Goal: Task Accomplishment & Management: Complete application form

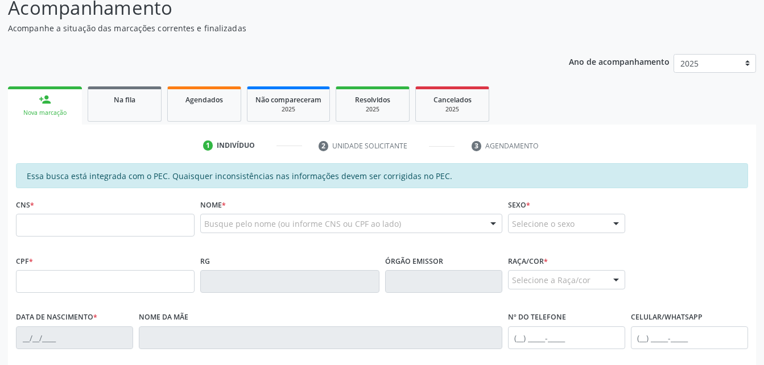
scroll to position [114, 0]
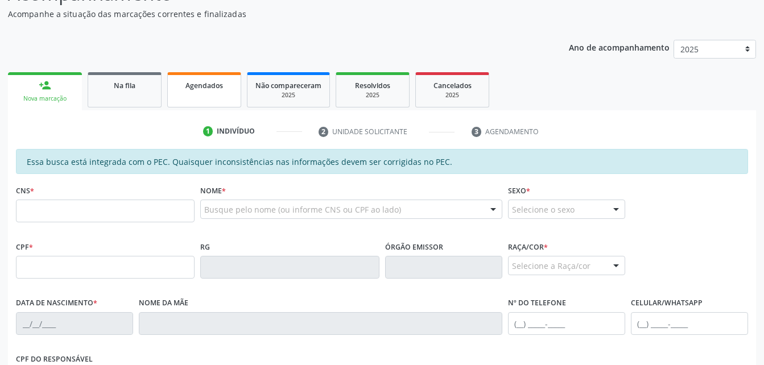
click at [229, 82] on div "Agendados" at bounding box center [204, 85] width 57 height 12
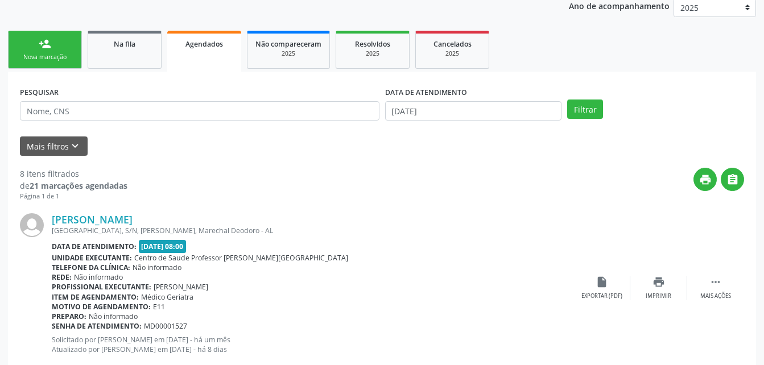
scroll to position [149, 0]
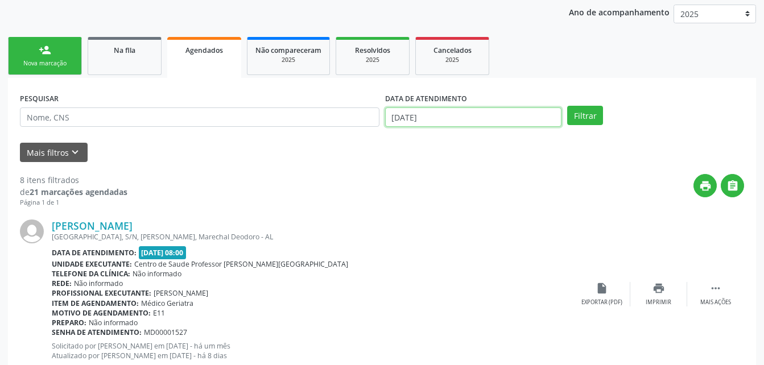
click at [461, 116] on input "[DATE]" at bounding box center [473, 117] width 177 height 19
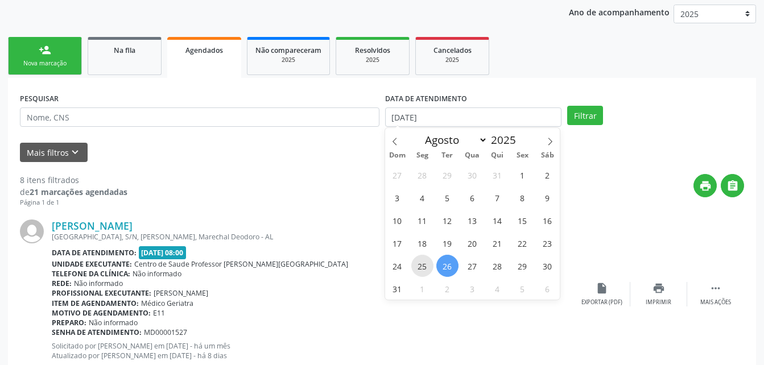
click at [424, 266] on span "25" at bounding box center [422, 266] width 22 height 22
type input "[DATE]"
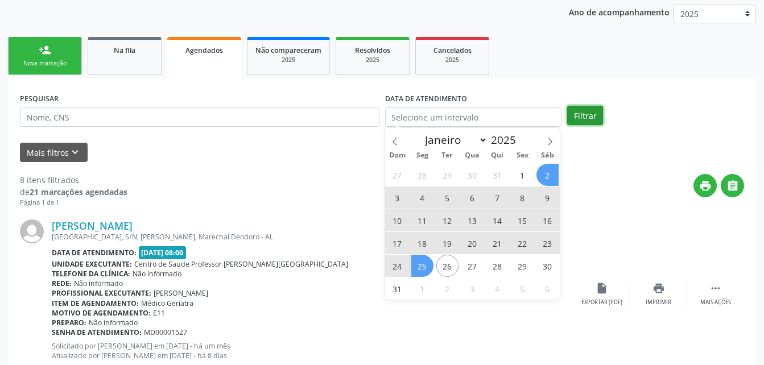
click at [577, 111] on button "Filtrar" at bounding box center [585, 115] width 36 height 19
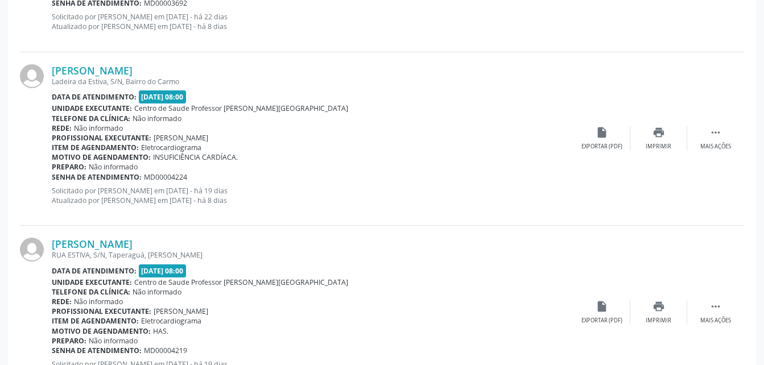
scroll to position [2640, 0]
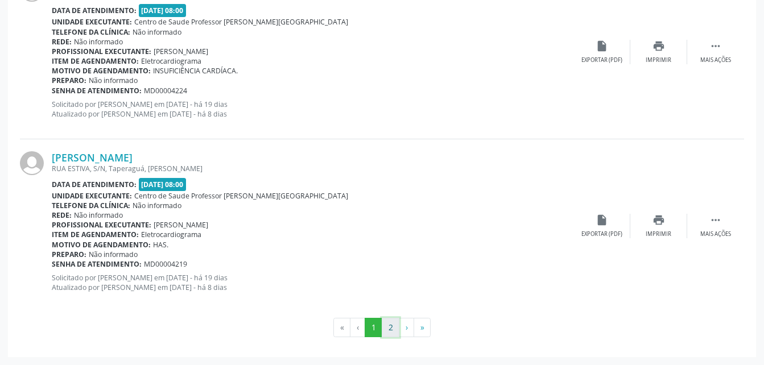
click at [391, 324] on button "2" at bounding box center [391, 327] width 18 height 19
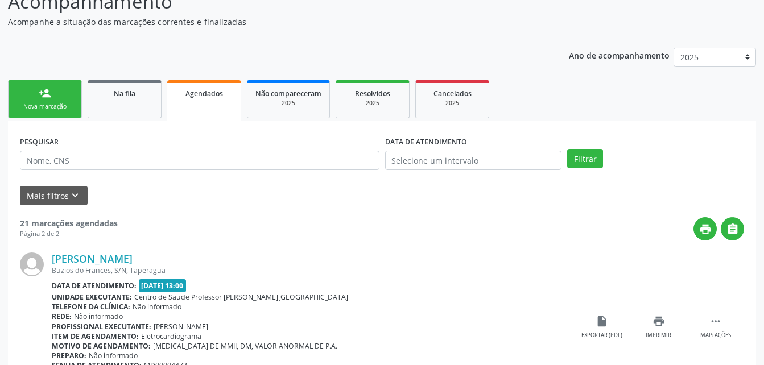
scroll to position [114, 0]
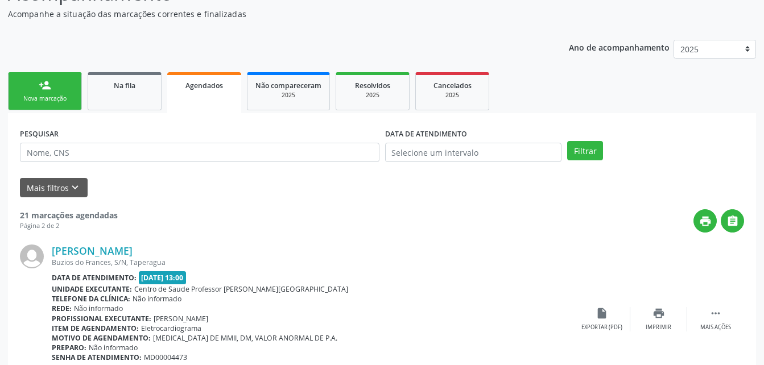
click at [72, 82] on link "person_add Nova marcação" at bounding box center [45, 91] width 74 height 38
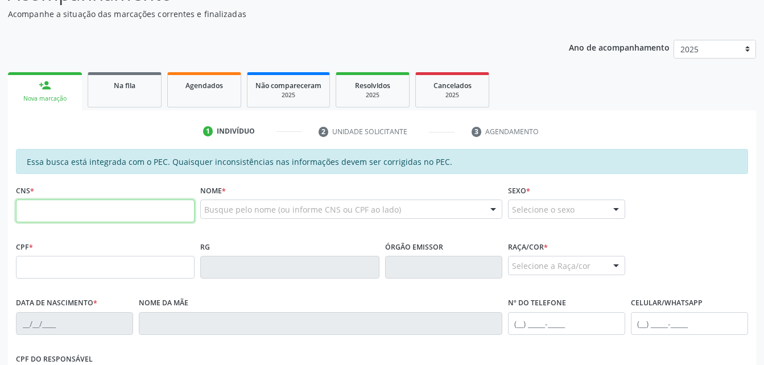
click at [152, 206] on input "text" at bounding box center [105, 211] width 179 height 23
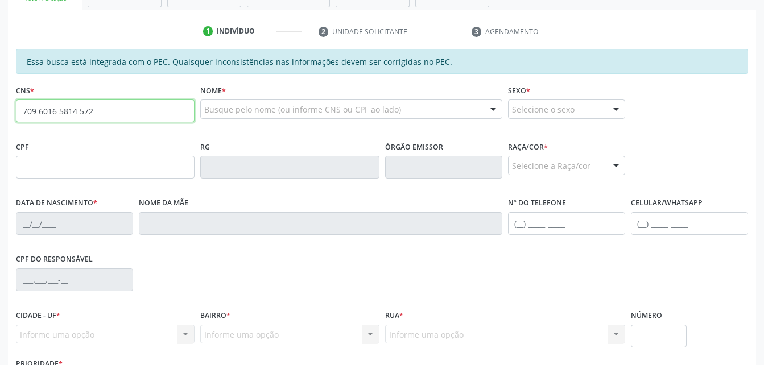
scroll to position [228, 0]
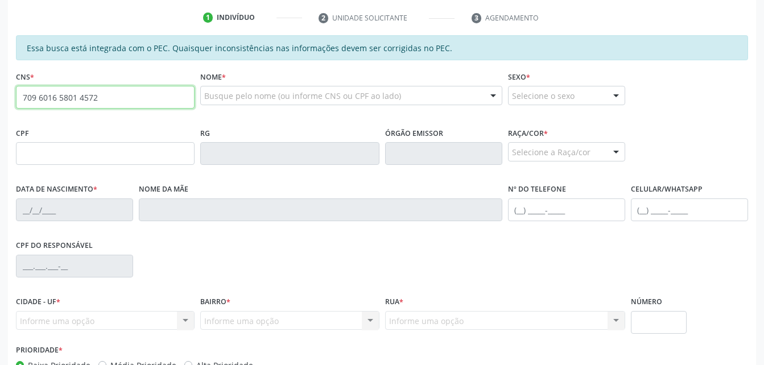
type input "709 6016 5801 4572"
type input "118.554.534-44"
type input "[DATE]"
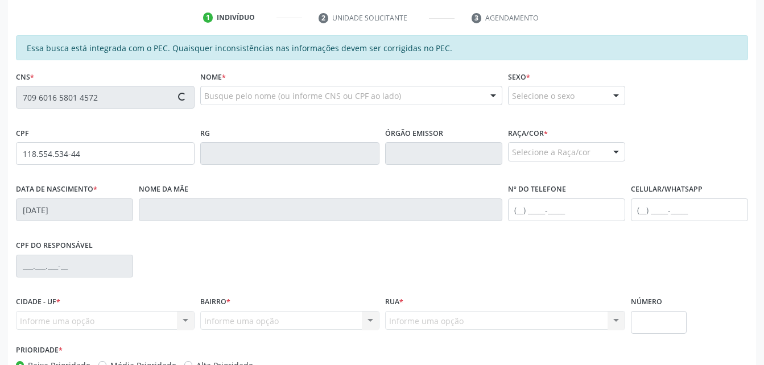
type input "[PERSON_NAME]"
type input "[PHONE_NUMBER]"
type input "150"
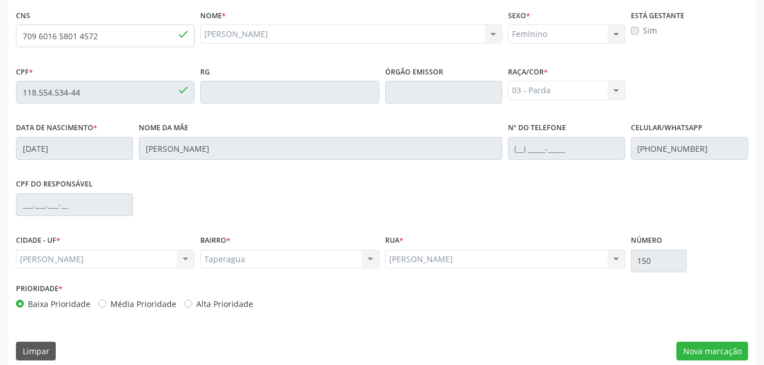
scroll to position [300, 0]
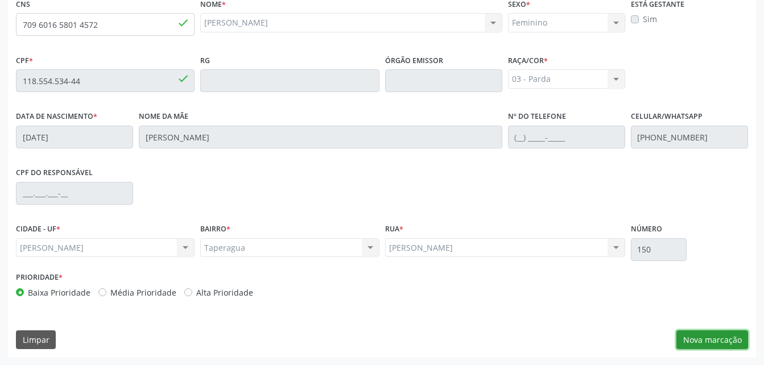
click at [699, 338] on button "Nova marcação" at bounding box center [712, 340] width 72 height 19
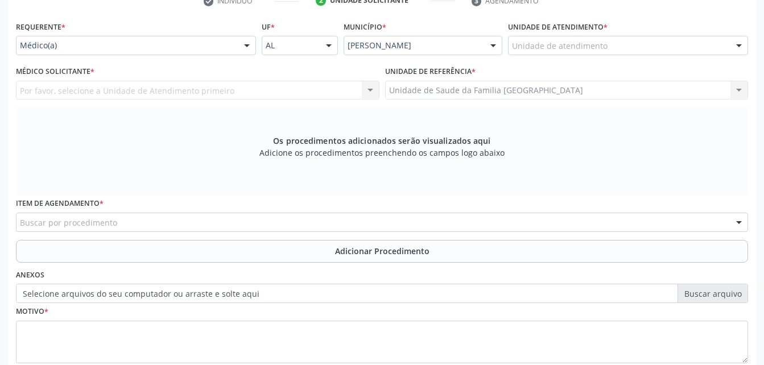
scroll to position [187, 0]
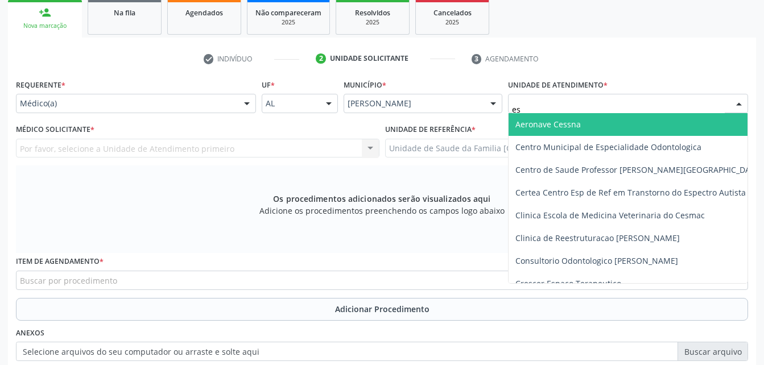
type input "est"
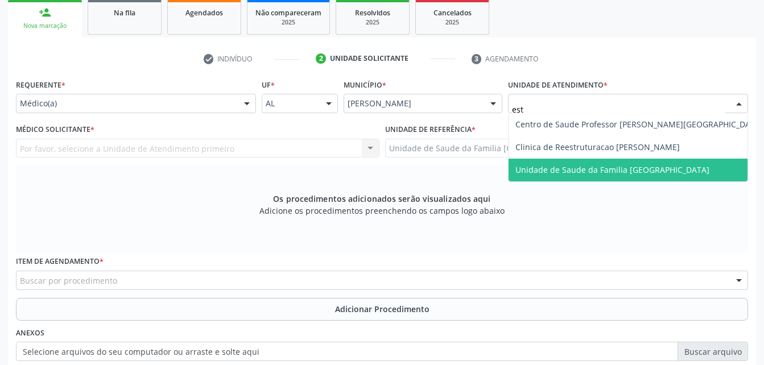
click at [613, 164] on span "Unidade de Saude da Familia [GEOGRAPHIC_DATA]" at bounding box center [612, 169] width 194 height 11
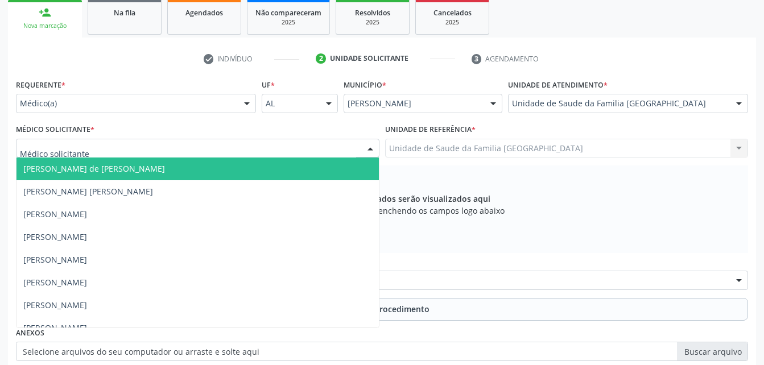
click at [172, 144] on div at bounding box center [198, 148] width 364 height 19
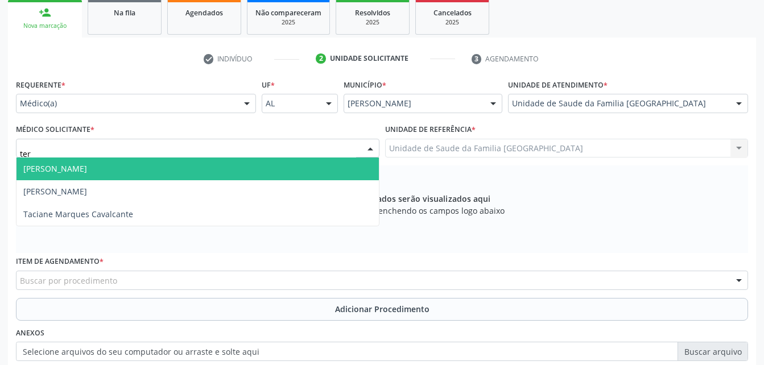
type input "tere"
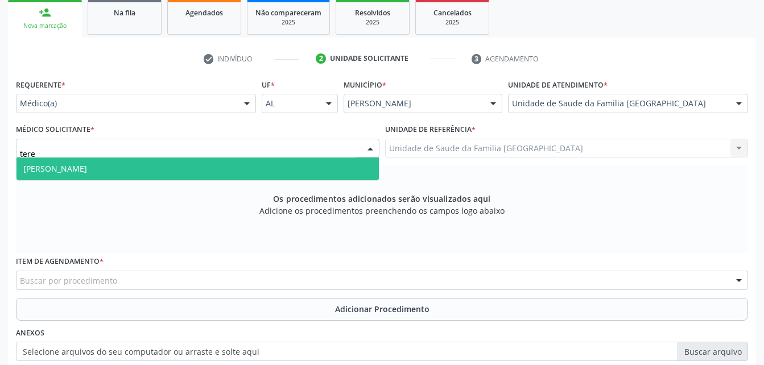
click at [186, 160] on span "[PERSON_NAME]" at bounding box center [197, 169] width 362 height 23
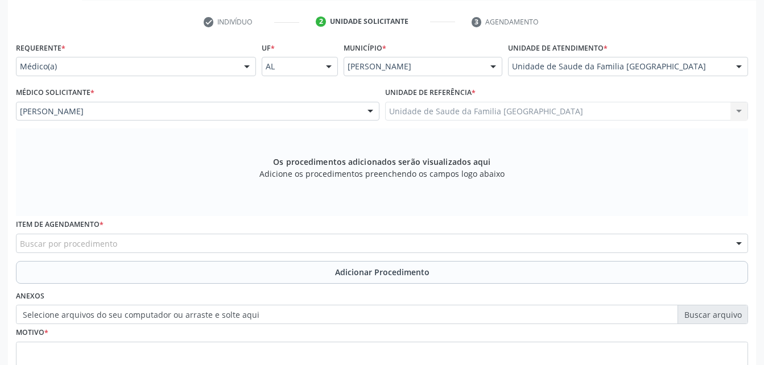
scroll to position [243, 0]
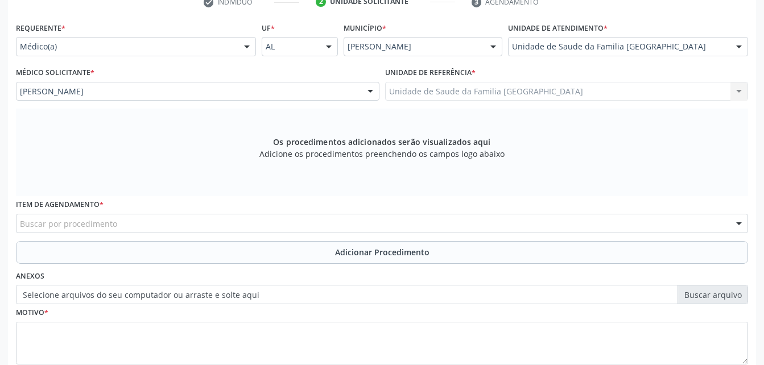
click at [249, 224] on div "Buscar por procedimento" at bounding box center [382, 223] width 732 height 19
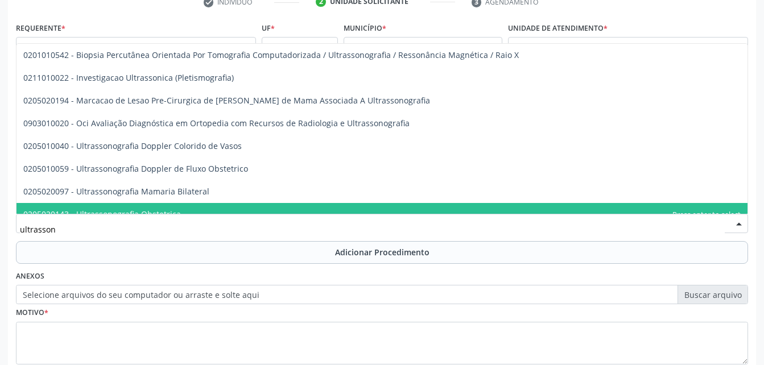
type input "ultrassono"
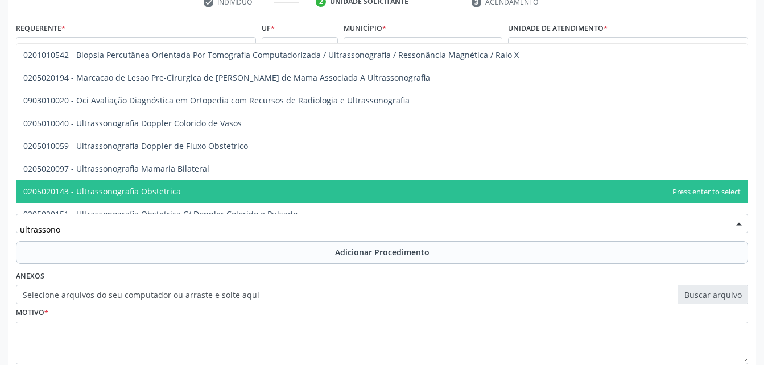
click at [234, 189] on span "0205020143 - Ultrassonografia Obstetrica" at bounding box center [381, 191] width 731 height 23
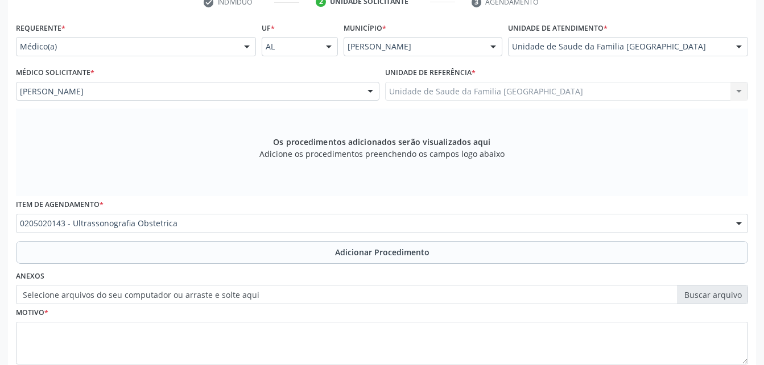
click at [289, 264] on div "Requerente * Médico(a) Médico(a) Enfermeiro(a) Paciente Nenhum resultado encont…" at bounding box center [382, 199] width 732 height 361
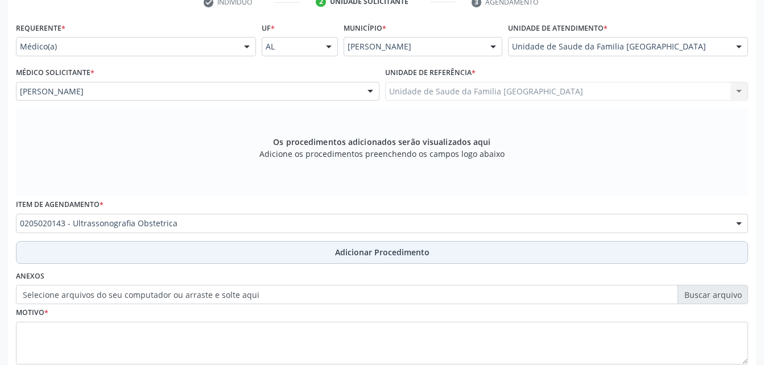
click at [303, 253] on button "Adicionar Procedimento" at bounding box center [382, 252] width 732 height 23
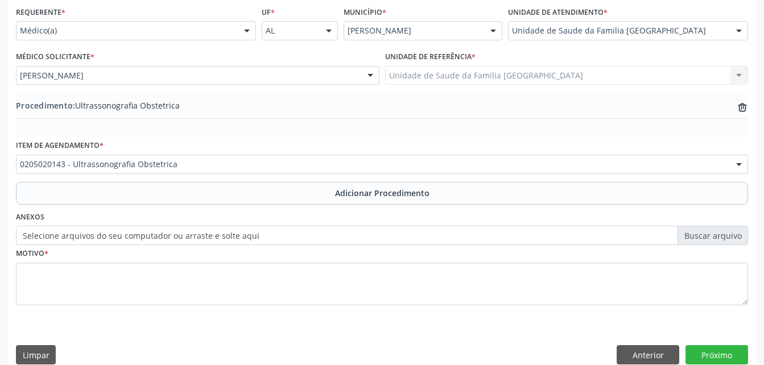
scroll to position [275, 0]
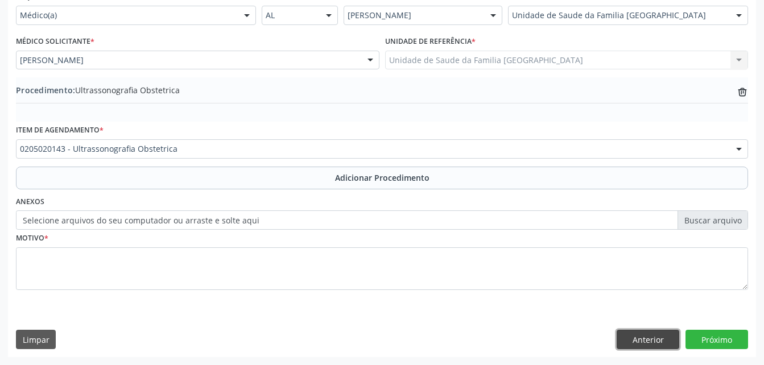
click at [665, 333] on button "Anterior" at bounding box center [648, 339] width 63 height 19
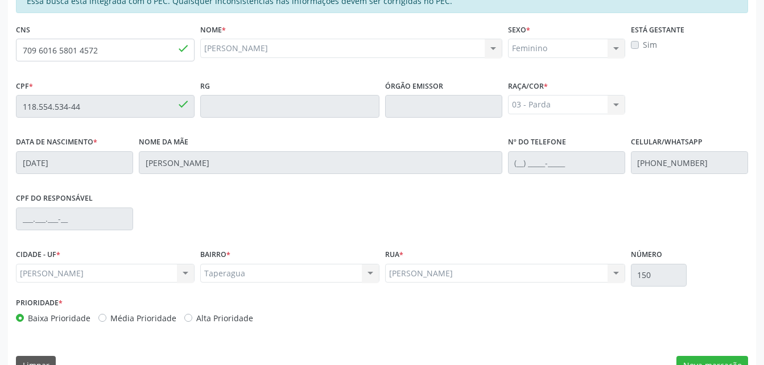
click at [643, 45] on label "Sim" at bounding box center [650, 45] width 14 height 12
click at [646, 46] on label "Sim" at bounding box center [650, 45] width 14 height 12
click at [643, 45] on label "Sim" at bounding box center [650, 45] width 14 height 12
drag, startPoint x: 643, startPoint y: 45, endPoint x: 643, endPoint y: 118, distance: 73.4
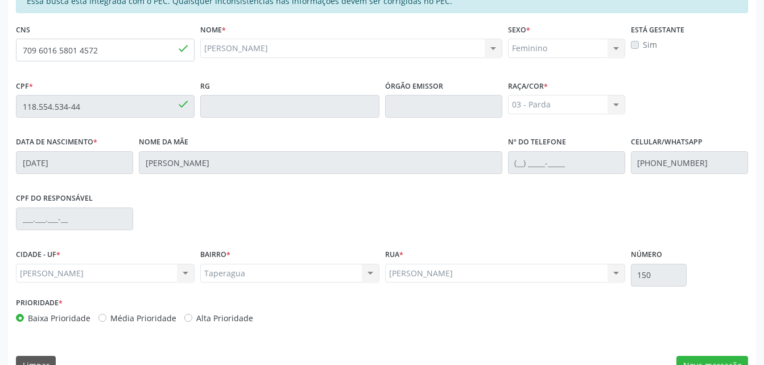
click at [643, 118] on div "CPF * 118.554.534-44 done RG Órgão emissor Raça/cor * 03 - [MEDICAL_DATA] 01 - …" at bounding box center [382, 105] width 738 height 56
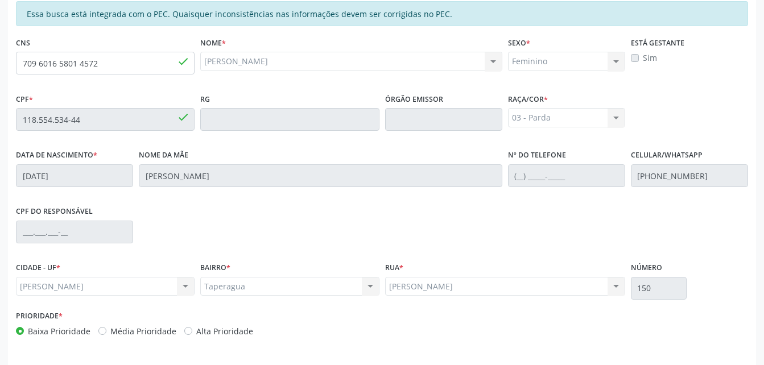
scroll to position [243, 0]
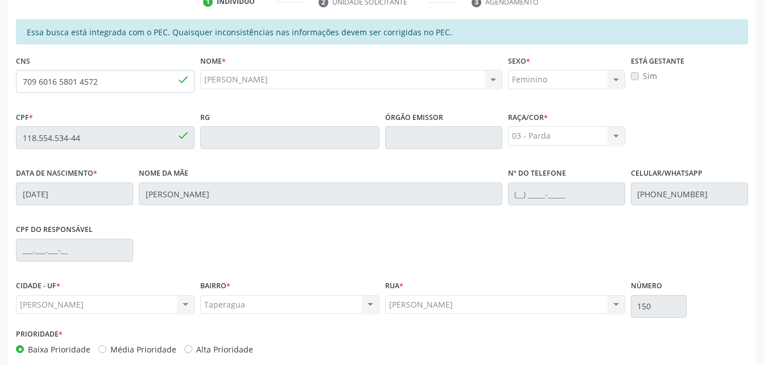
click at [643, 77] on label "Sim" at bounding box center [650, 76] width 14 height 12
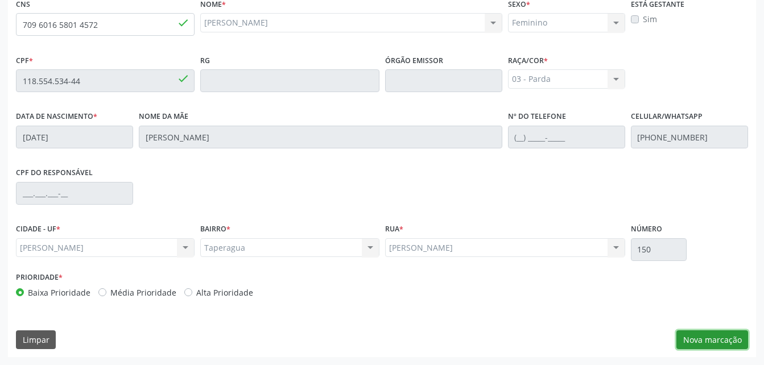
click at [700, 348] on button "Nova marcação" at bounding box center [712, 340] width 72 height 19
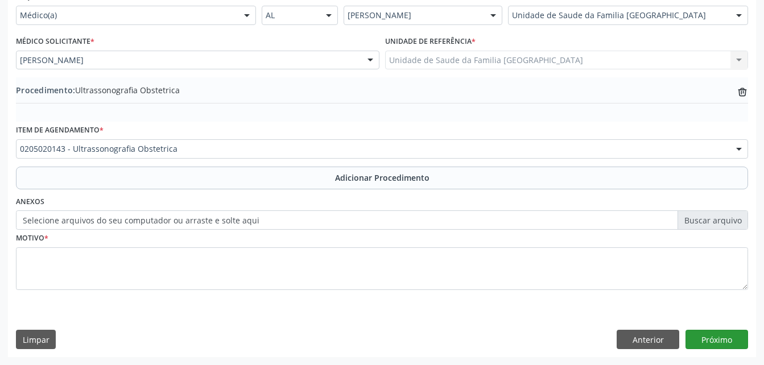
scroll to position [275, 0]
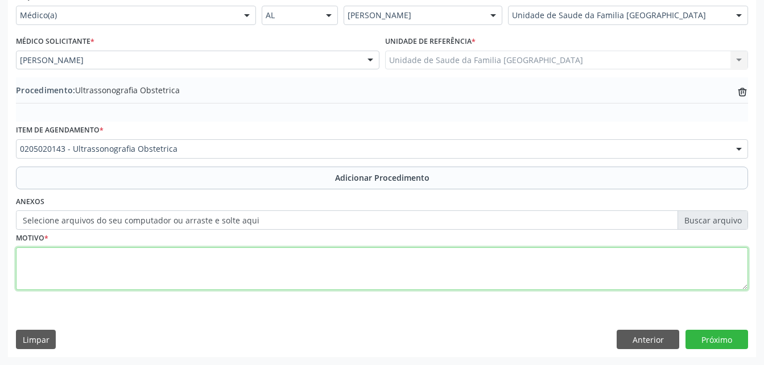
click at [387, 278] on textarea at bounding box center [382, 268] width 732 height 43
type textarea "pré-[DATE]"
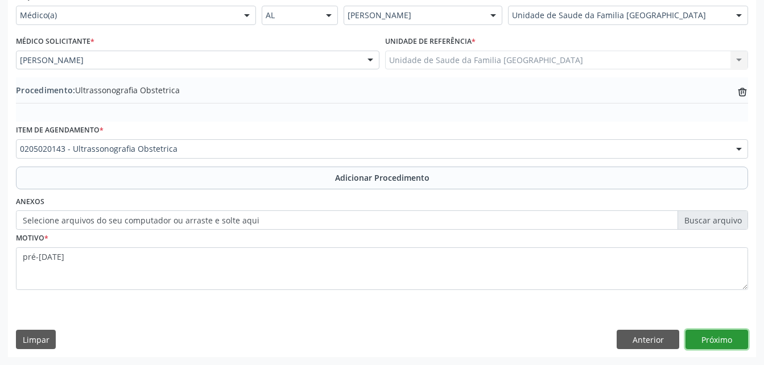
click at [707, 338] on button "Próximo" at bounding box center [717, 339] width 63 height 19
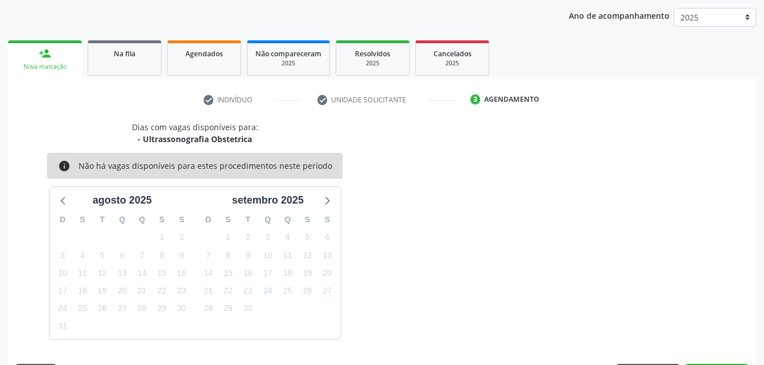
scroll to position [179, 0]
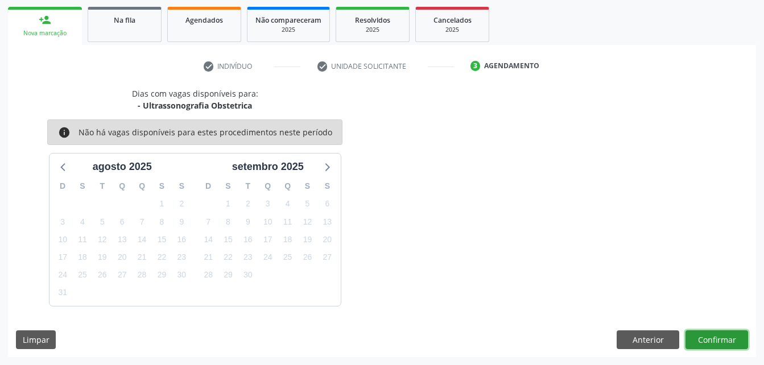
click at [740, 339] on button "Confirmar" at bounding box center [717, 340] width 63 height 19
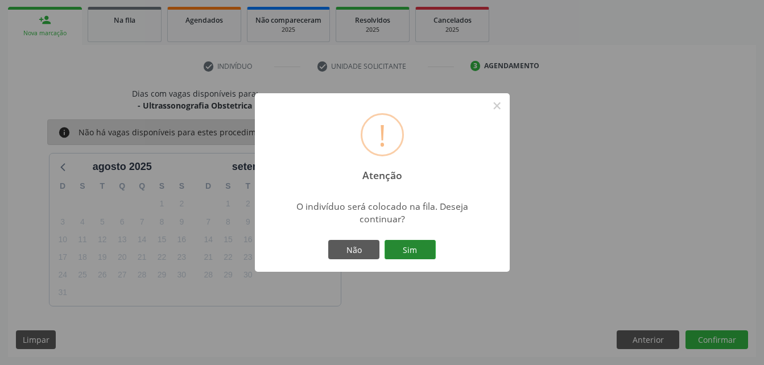
click at [411, 257] on button "Sim" at bounding box center [410, 249] width 51 height 19
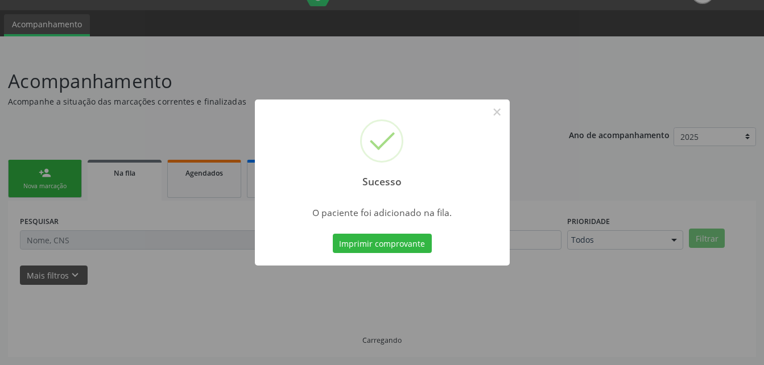
scroll to position [26, 0]
